Goal: Navigation & Orientation: Understand site structure

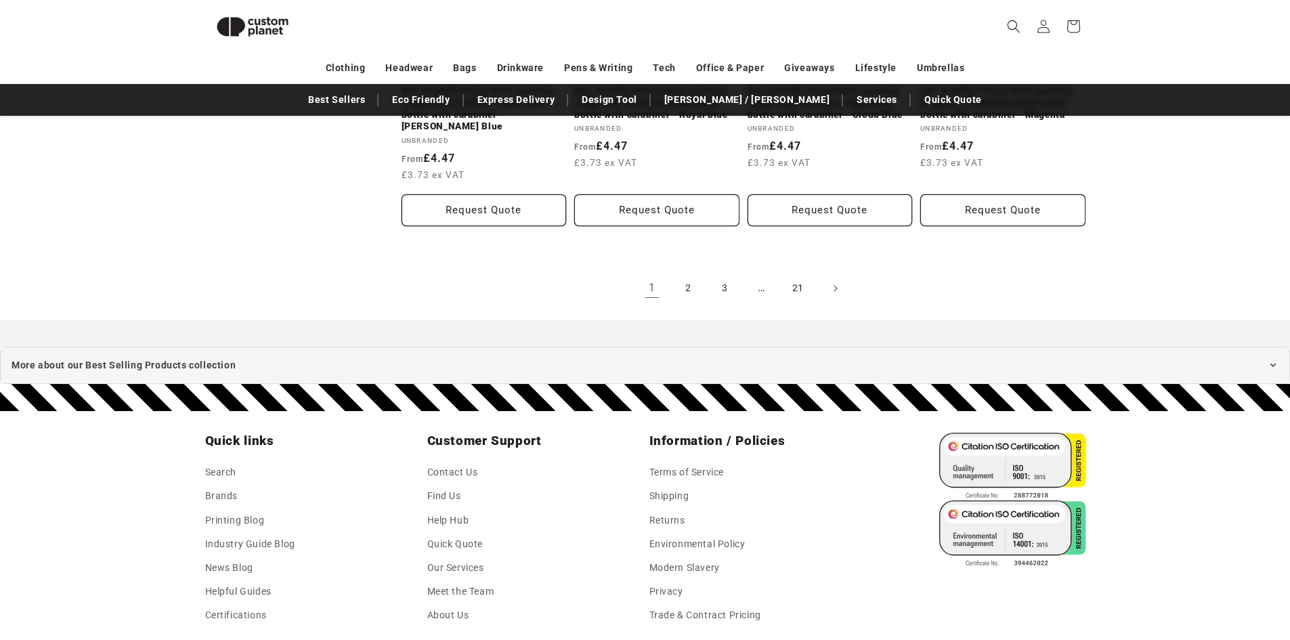
scroll to position [1675, 0]
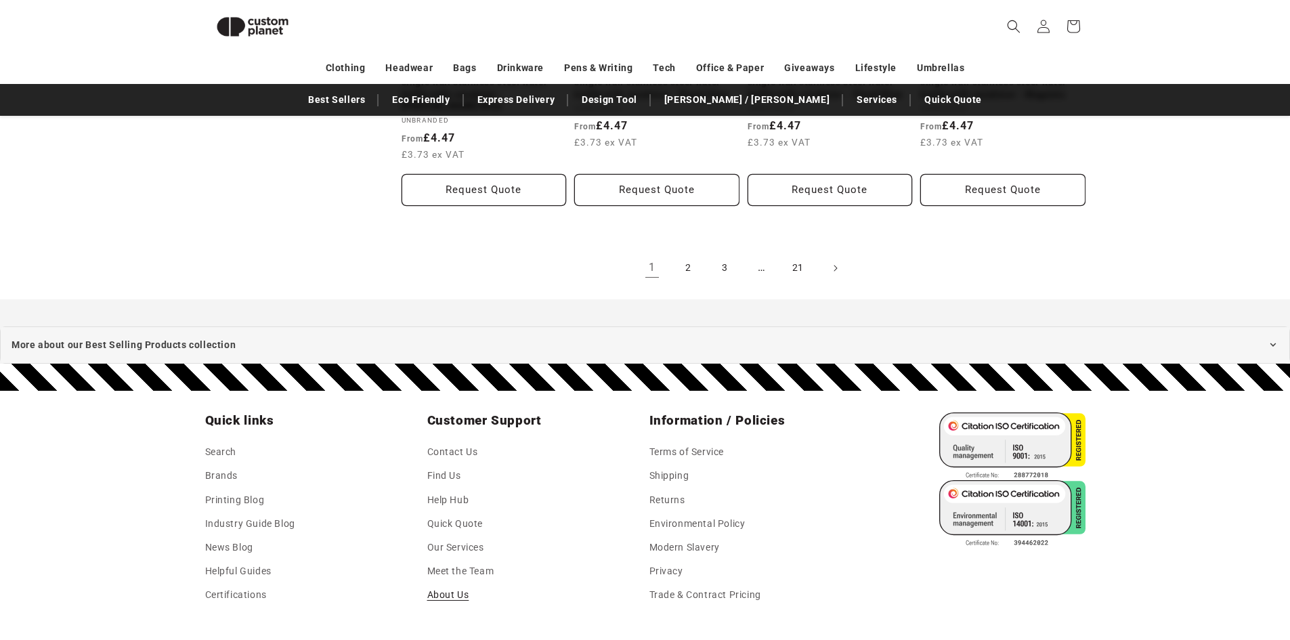
click at [446, 583] on link "About Us" at bounding box center [448, 595] width 42 height 24
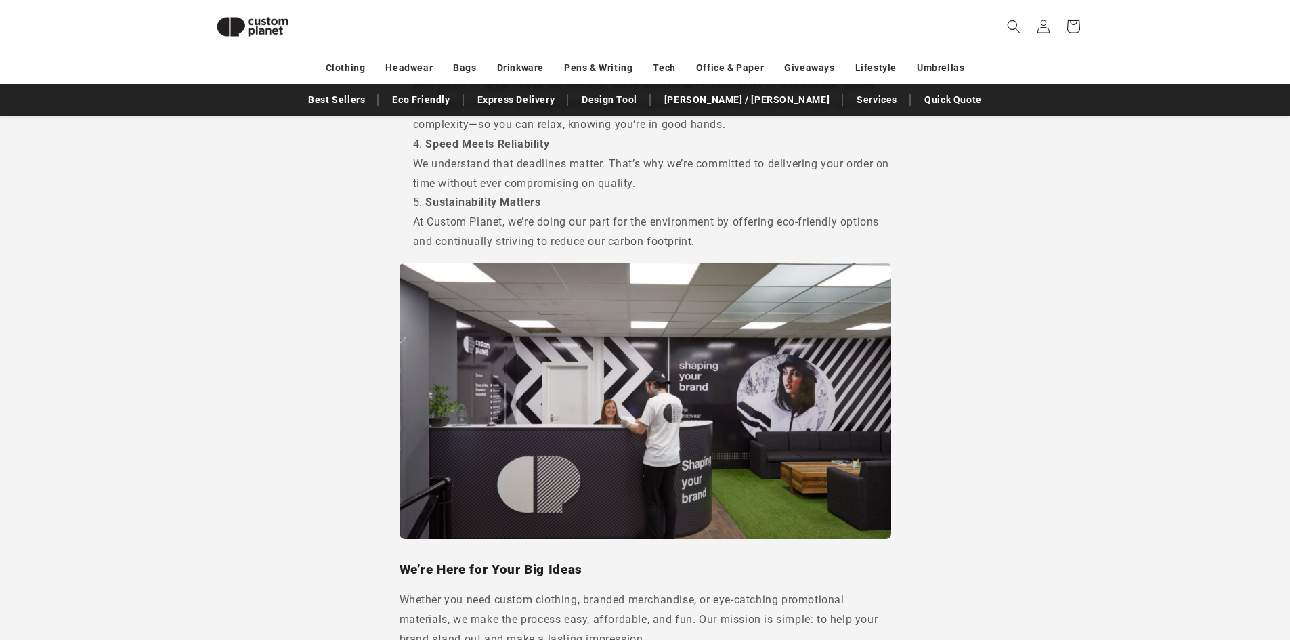
scroll to position [1151, 0]
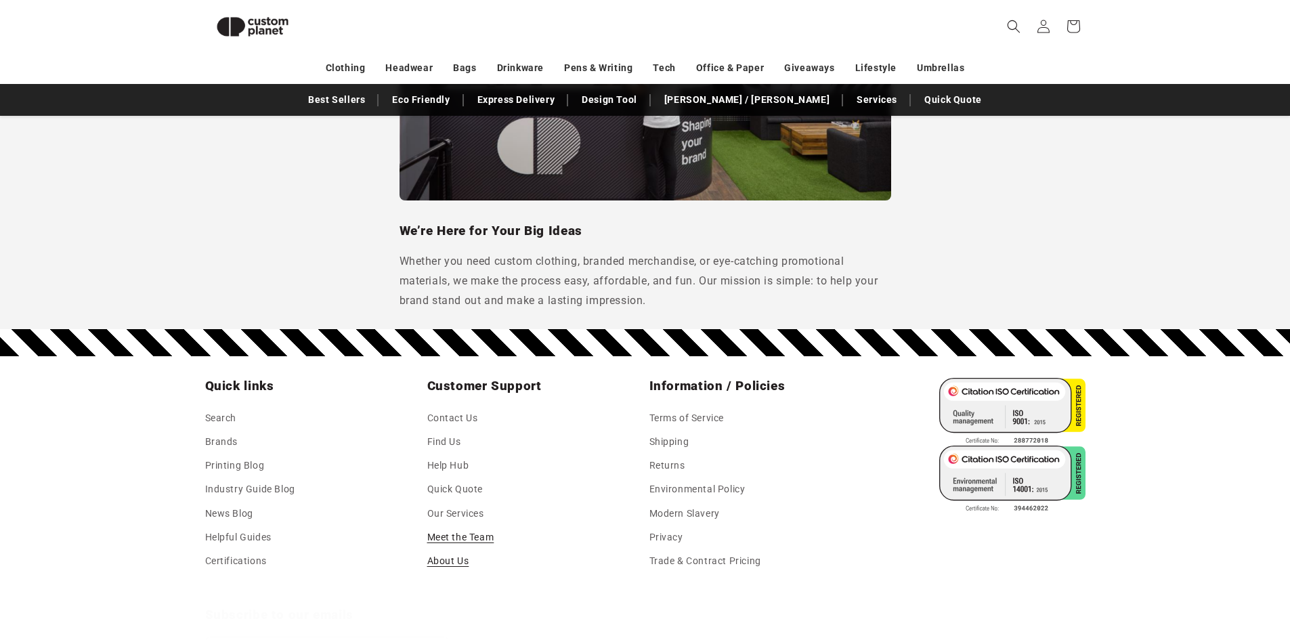
click at [444, 536] on link "Meet the Team" at bounding box center [460, 538] width 67 height 24
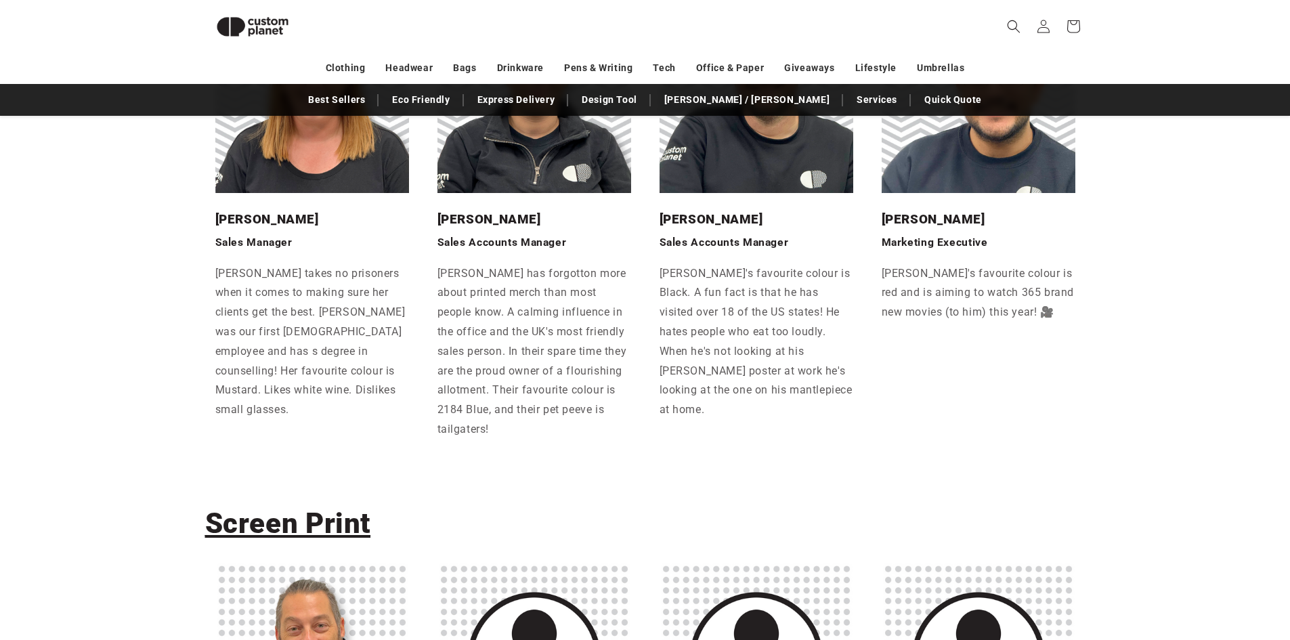
scroll to position [862, 0]
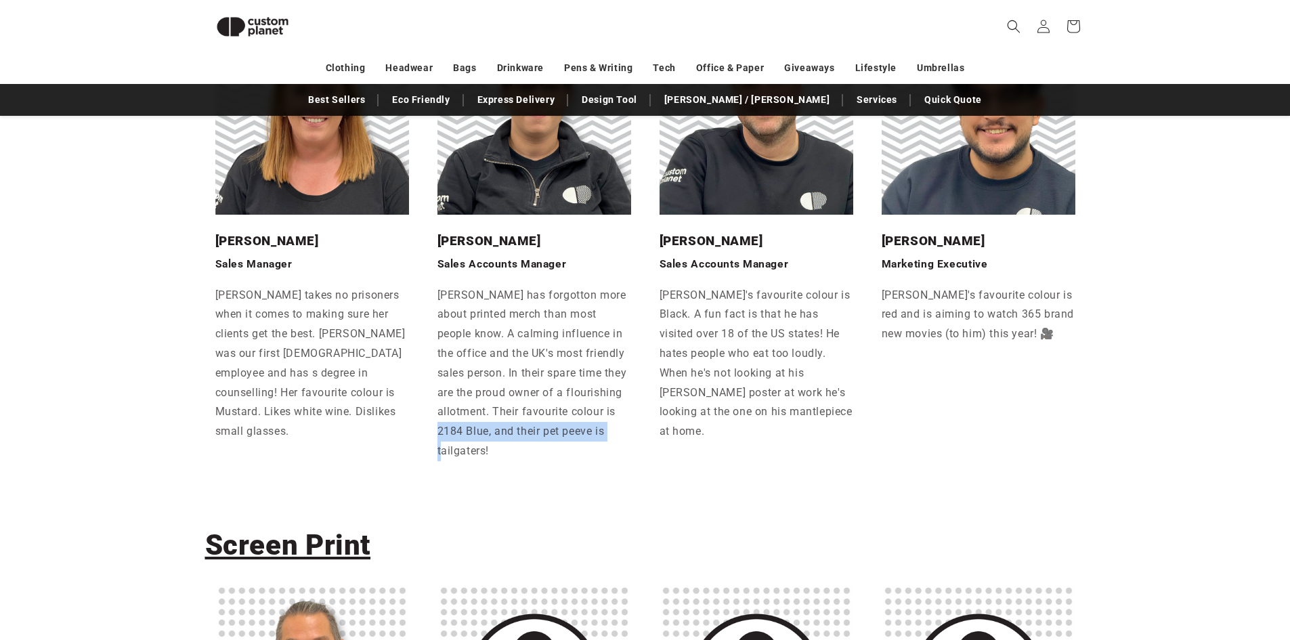
drag, startPoint x: 482, startPoint y: 459, endPoint x: 485, endPoint y: 418, distance: 40.8
click at [485, 420] on p "Jenna has forgotton more about printed merch than most people know. A calming i…" at bounding box center [535, 373] width 194 height 175
click at [487, 403] on p "Jenna has forgotton more about printed merch than most people know. A calming i…" at bounding box center [535, 373] width 194 height 175
drag, startPoint x: 435, startPoint y: 433, endPoint x: 488, endPoint y: 429, distance: 52.3
click at [488, 429] on div "Jenna Sales Accounts Manager Jenna has forgotton more about printed merch than …" at bounding box center [534, 346] width 214 height 263
